Goal: Find specific page/section: Find specific page/section

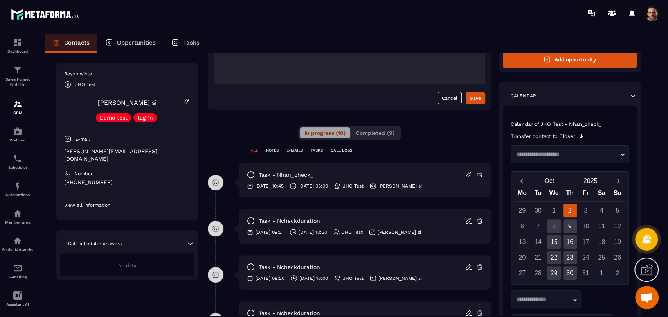
scroll to position [87, 0]
click at [468, 176] on icon at bounding box center [468, 174] width 7 height 7
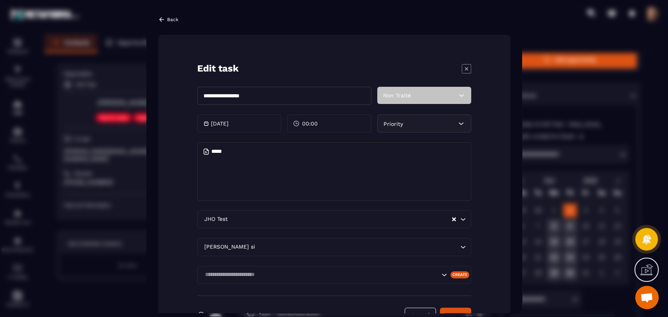
click at [463, 68] on icon "Modal window" at bounding box center [466, 68] width 9 height 9
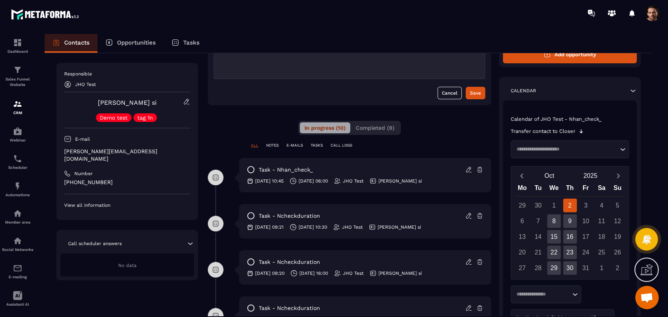
click at [443, 135] on div "**********" at bounding box center [349, 254] width 283 height 518
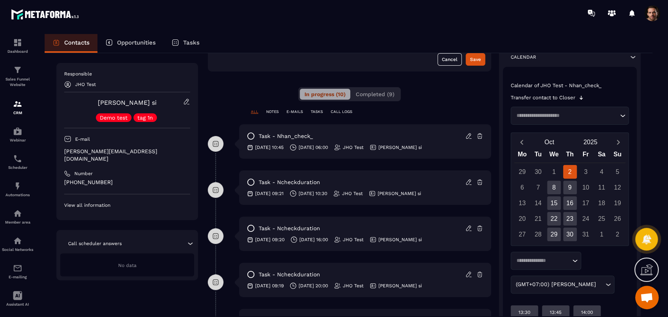
scroll to position [126, 0]
click at [469, 137] on icon at bounding box center [468, 136] width 5 height 5
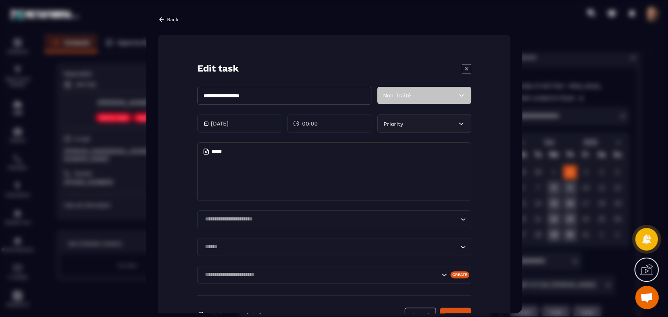
click at [462, 68] on icon "Modal window" at bounding box center [466, 68] width 9 height 9
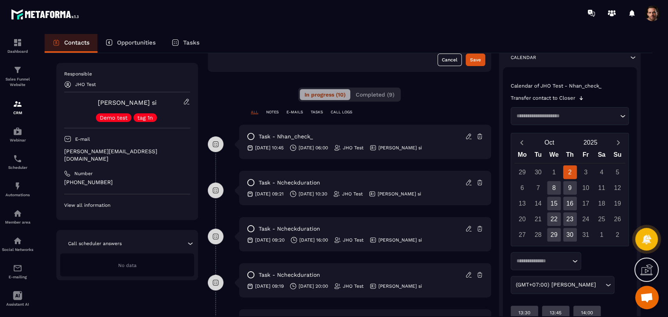
scroll to position [0, 0]
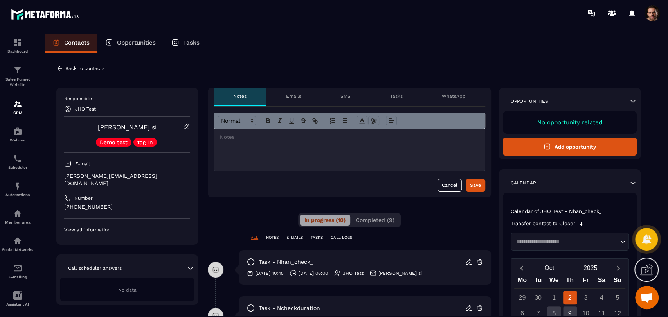
click at [61, 67] on icon at bounding box center [59, 68] width 7 height 7
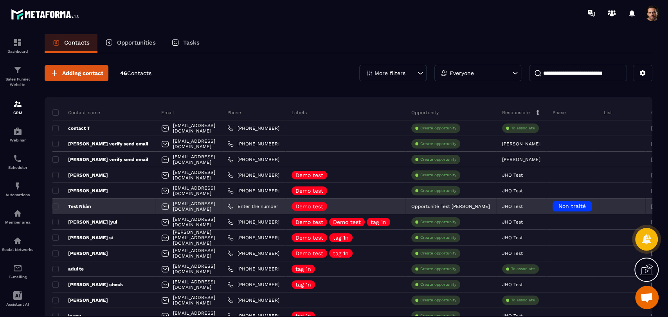
click at [86, 207] on p "Test Nhàn" at bounding box center [71, 206] width 38 height 6
